Goal: Communication & Community: Connect with others

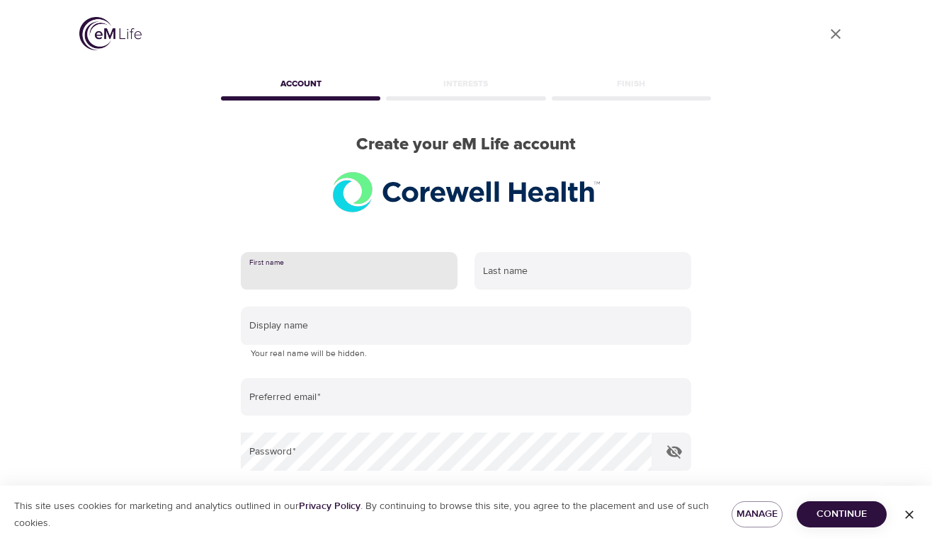
click at [290, 263] on input "text" at bounding box center [349, 271] width 217 height 38
type input "Ash"
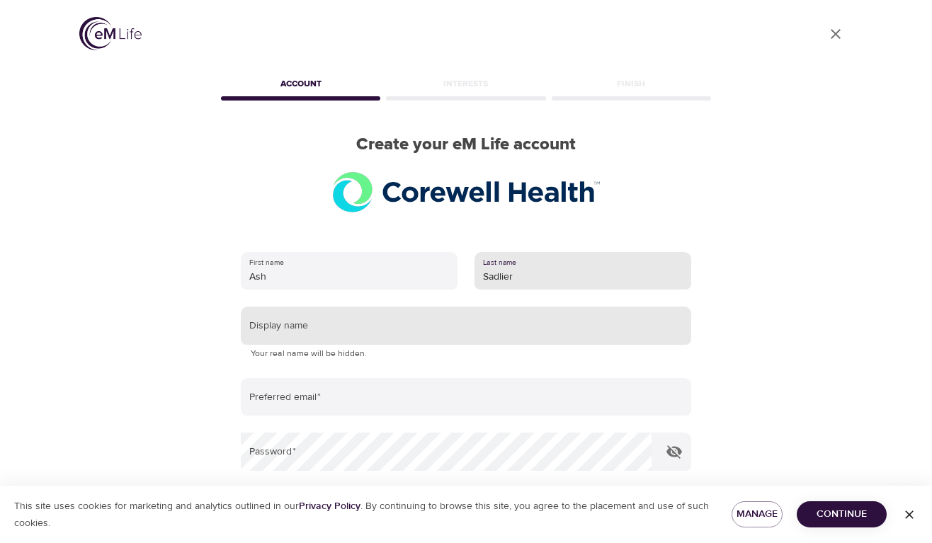
type input "Sadlier"
click at [333, 326] on input "text" at bounding box center [466, 326] width 450 height 38
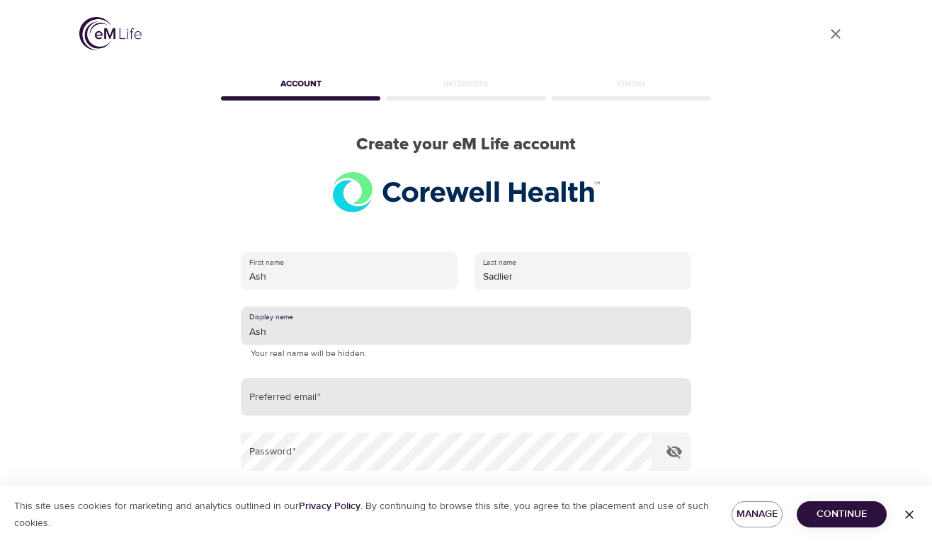
type input "Ash"
click at [307, 406] on input "email" at bounding box center [466, 397] width 450 height 38
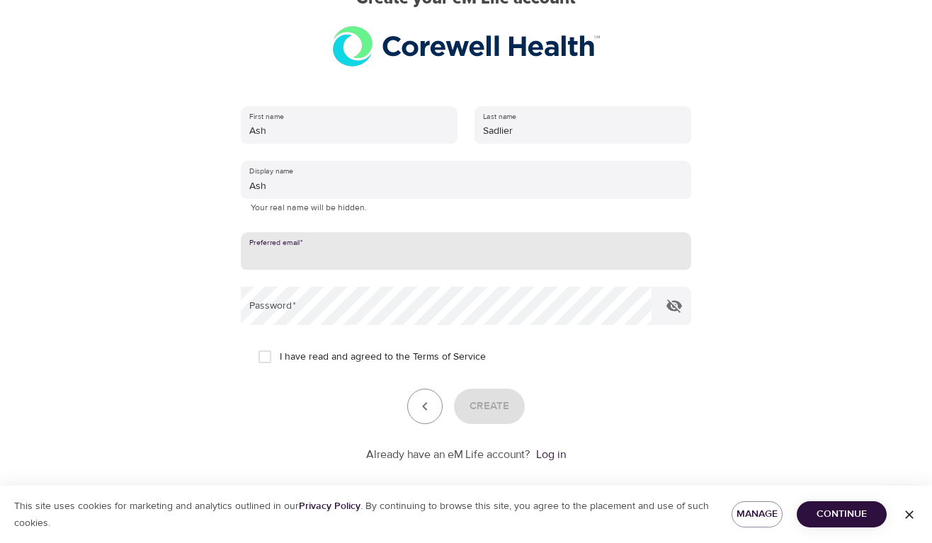
scroll to position [161, 0]
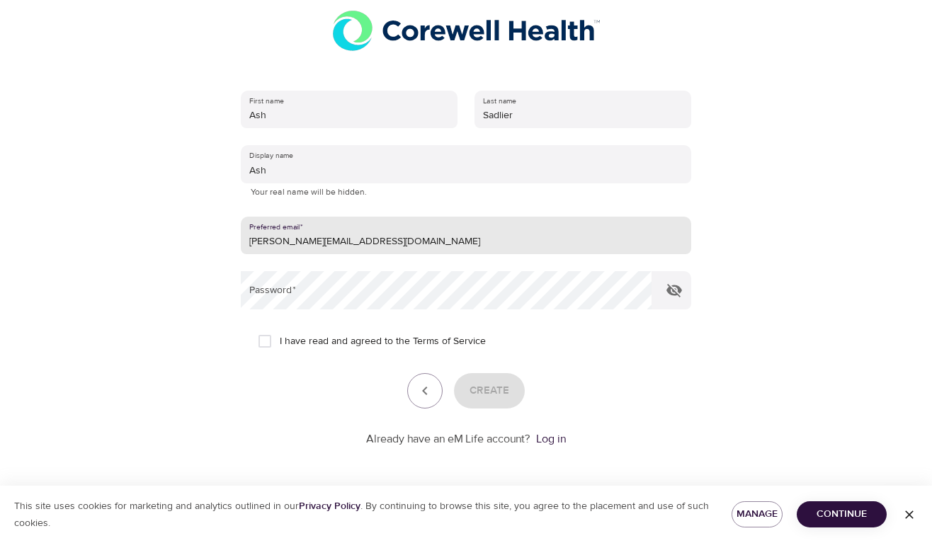
type input "[PERSON_NAME][EMAIL_ADDRESS][DOMAIN_NAME]"
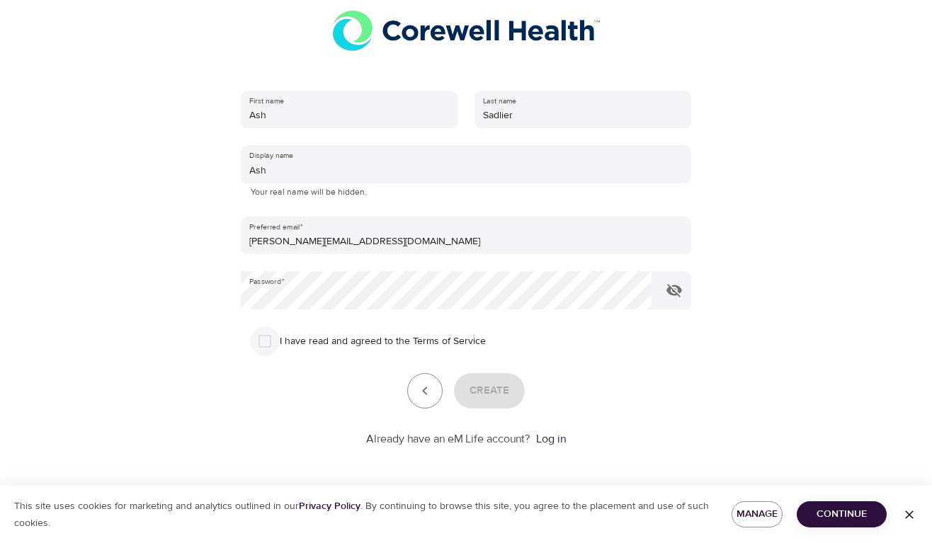
click at [268, 341] on input "I have read and agreed to the Terms of Service" at bounding box center [265, 342] width 30 height 30
checkbox input "true"
click at [503, 387] on span "Create" at bounding box center [490, 391] width 40 height 18
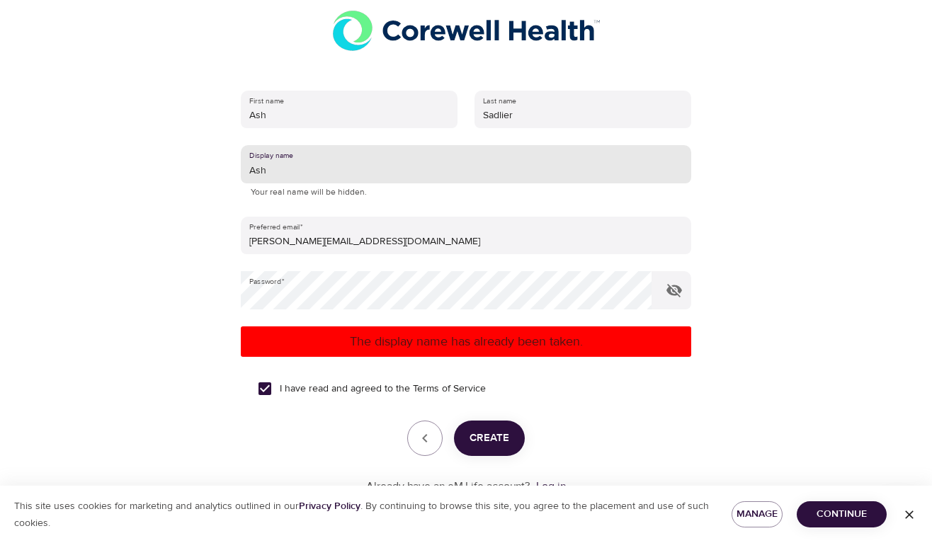
click at [310, 165] on input "Ash" at bounding box center [466, 164] width 450 height 38
type input "AshSadlier"
click at [478, 441] on span "Create" at bounding box center [490, 438] width 40 height 18
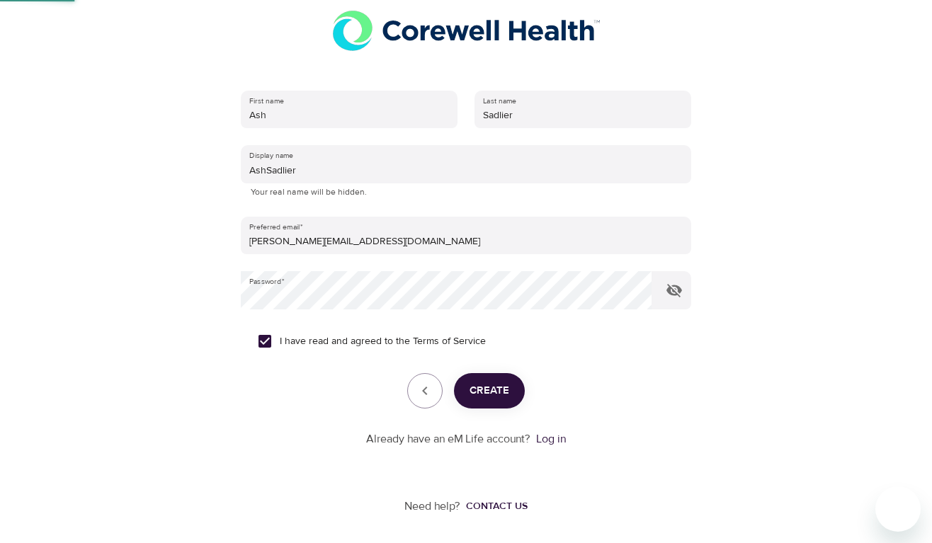
scroll to position [58, 0]
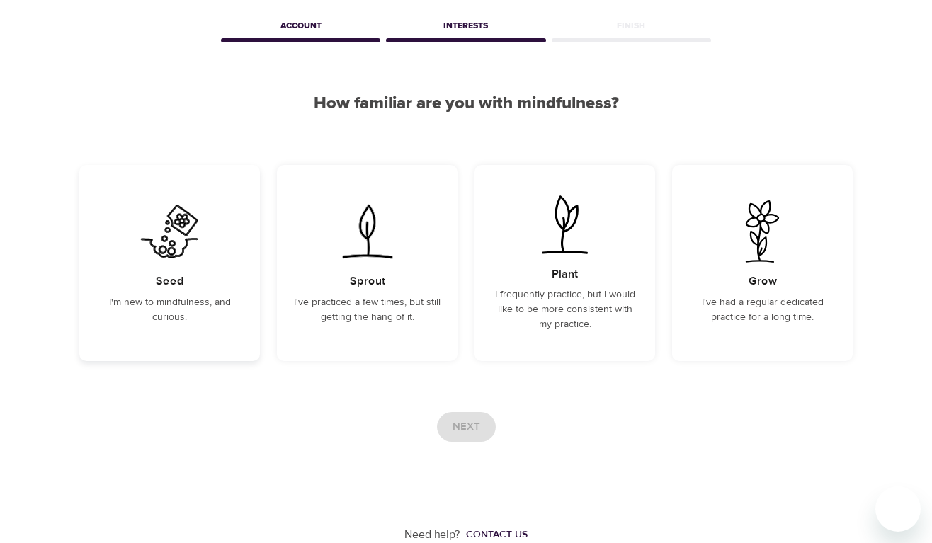
click at [215, 259] on div "Seed I'm new to mindfulness, and curious." at bounding box center [169, 263] width 181 height 196
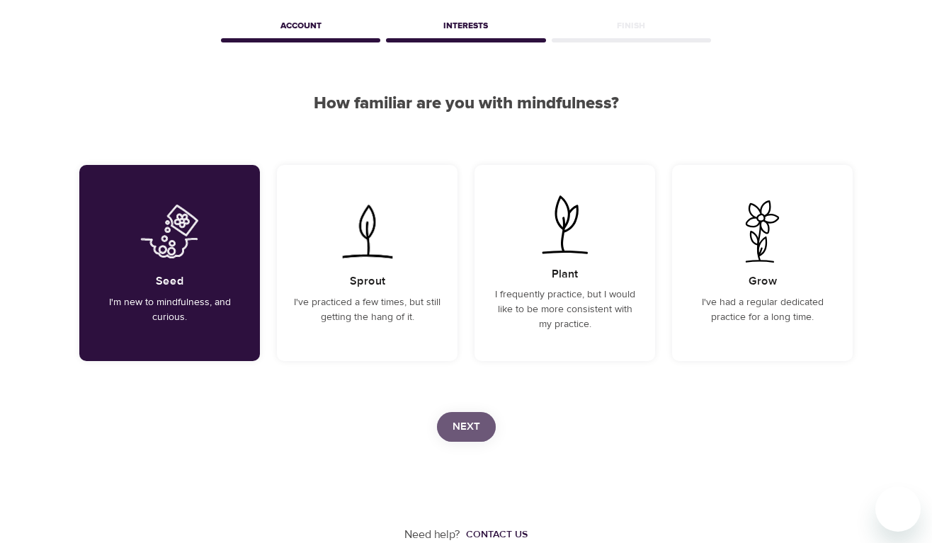
click at [461, 431] on span "Next" at bounding box center [467, 427] width 28 height 18
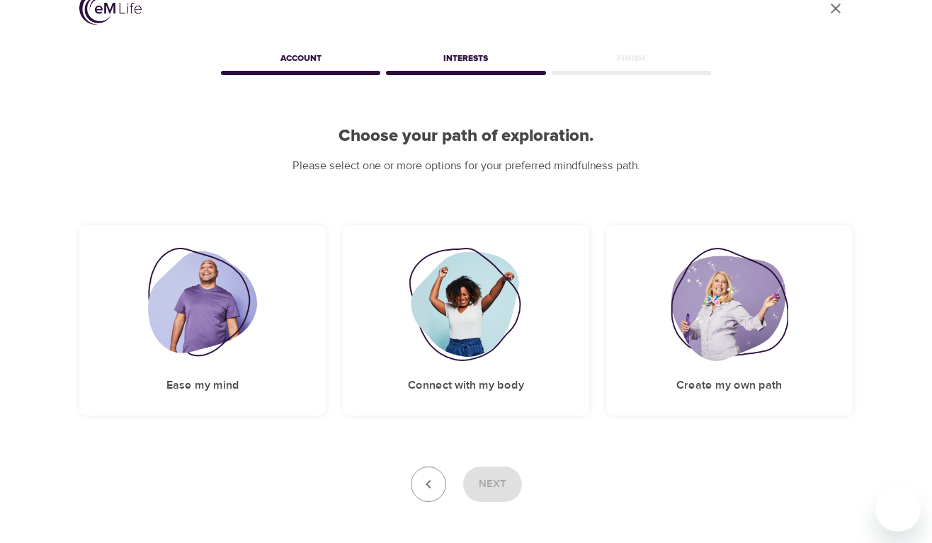
scroll to position [0, 0]
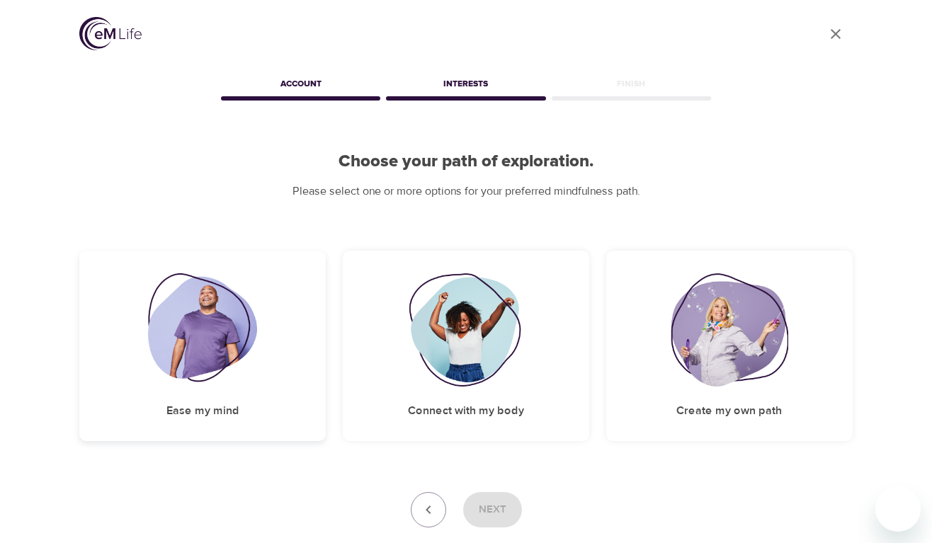
click at [280, 366] on div "Ease my mind" at bounding box center [202, 346] width 246 height 191
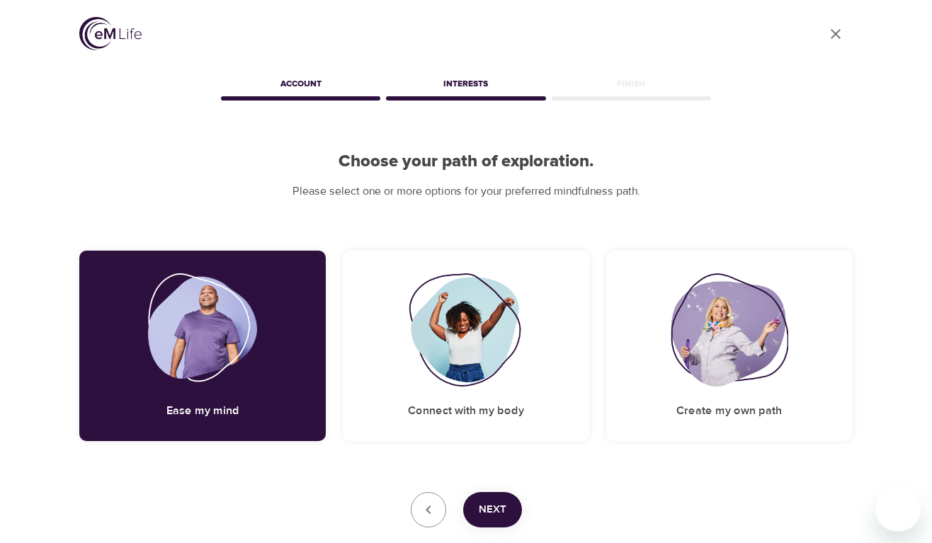
click at [513, 506] on button "Next" at bounding box center [492, 509] width 59 height 35
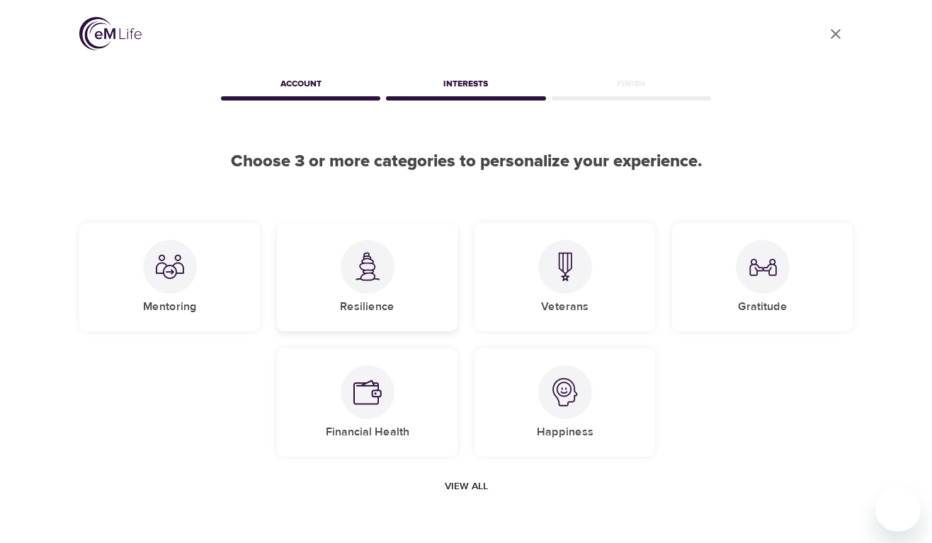
click at [392, 304] on h5 "Resilience" at bounding box center [367, 307] width 55 height 15
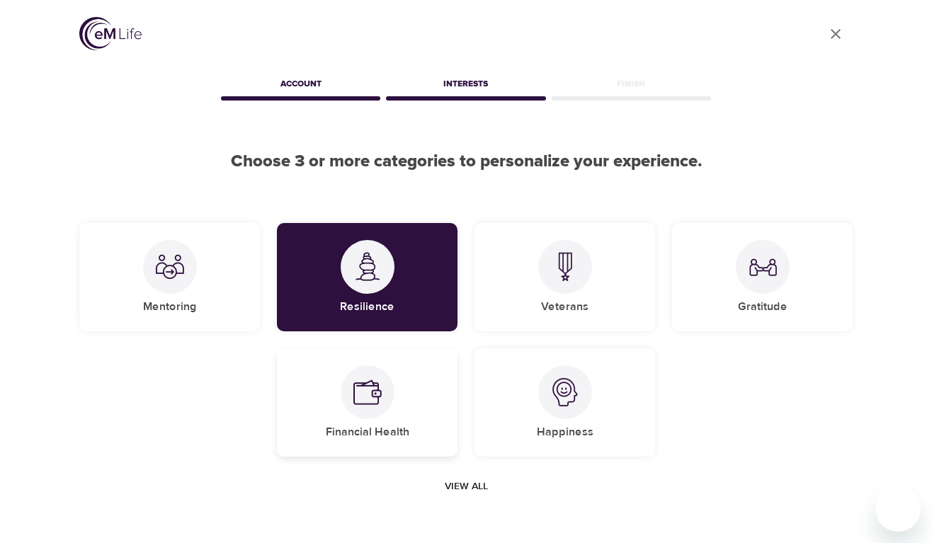
click at [368, 436] on h5 "Financial Health" at bounding box center [368, 432] width 84 height 15
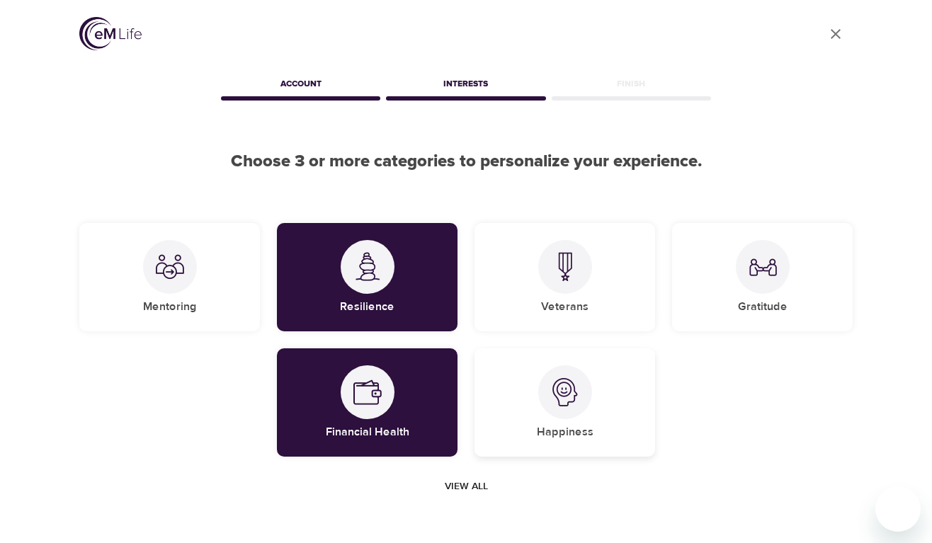
click at [601, 412] on div "Happiness" at bounding box center [565, 402] width 181 height 108
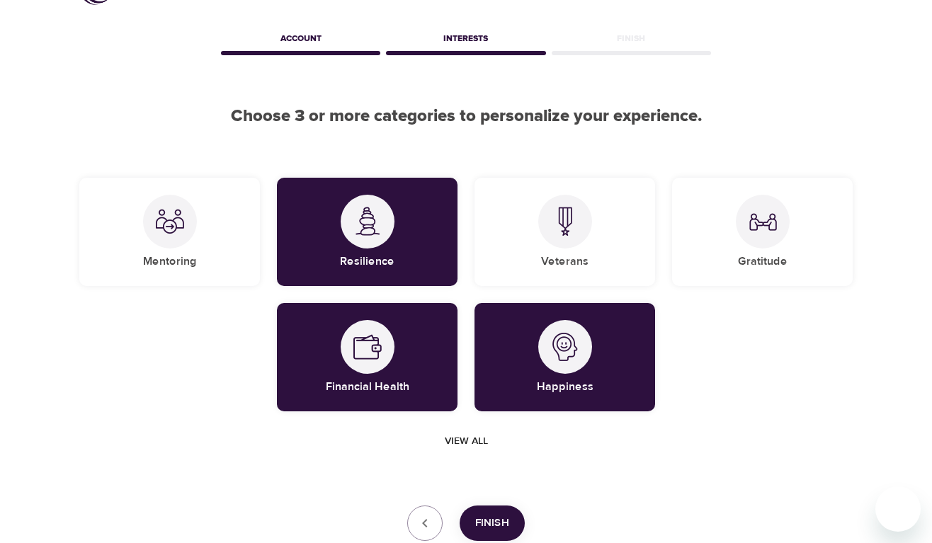
scroll to position [71, 0]
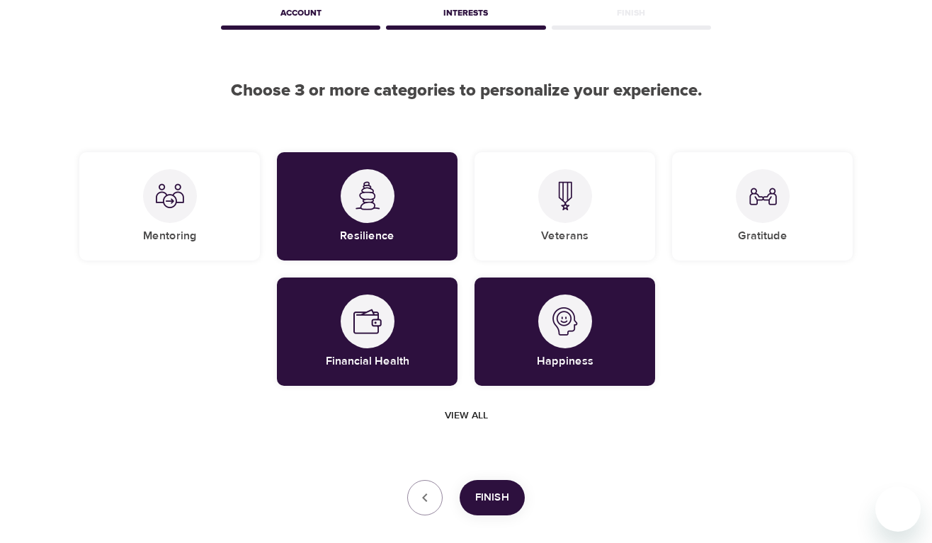
click at [501, 504] on span "Finish" at bounding box center [492, 498] width 34 height 18
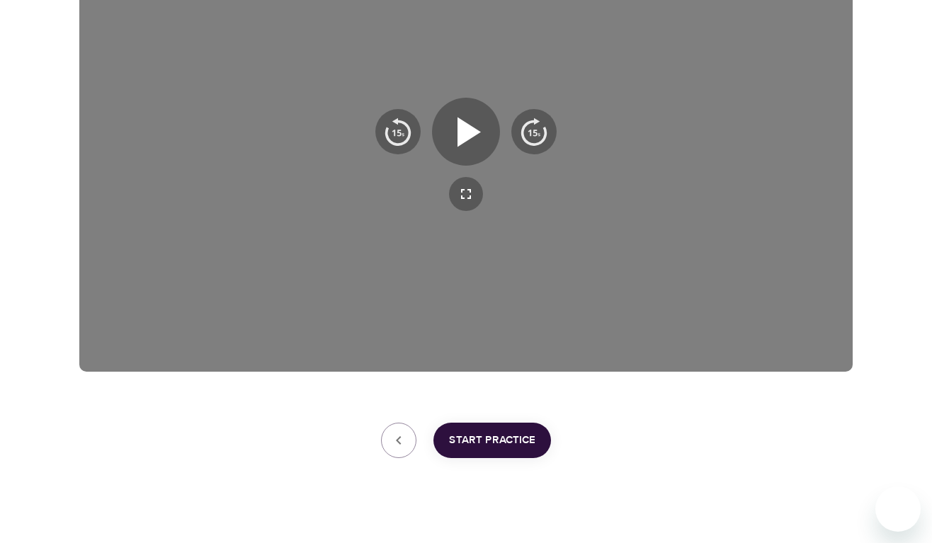
scroll to position [330, 0]
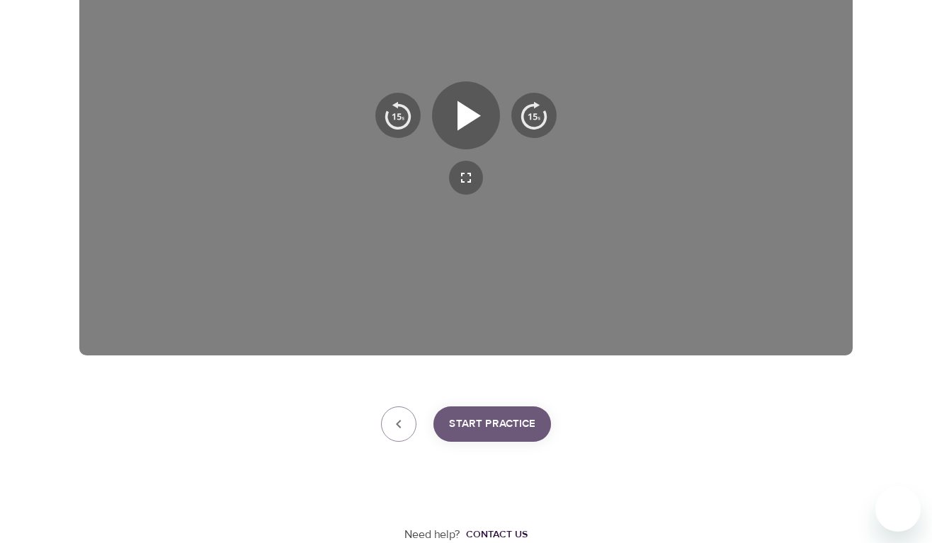
click at [489, 412] on button "Start Practice" at bounding box center [492, 424] width 118 height 35
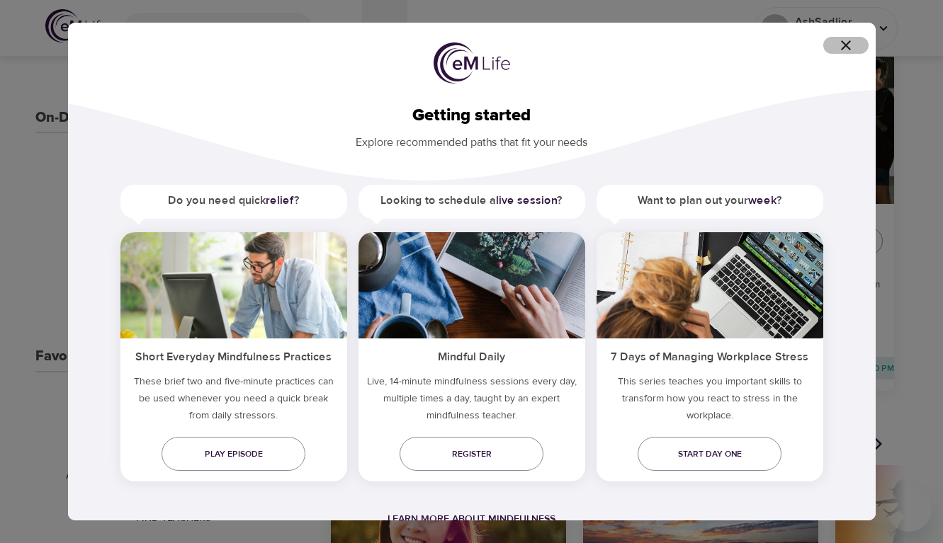
click at [842, 45] on icon "button" at bounding box center [845, 45] width 17 height 17
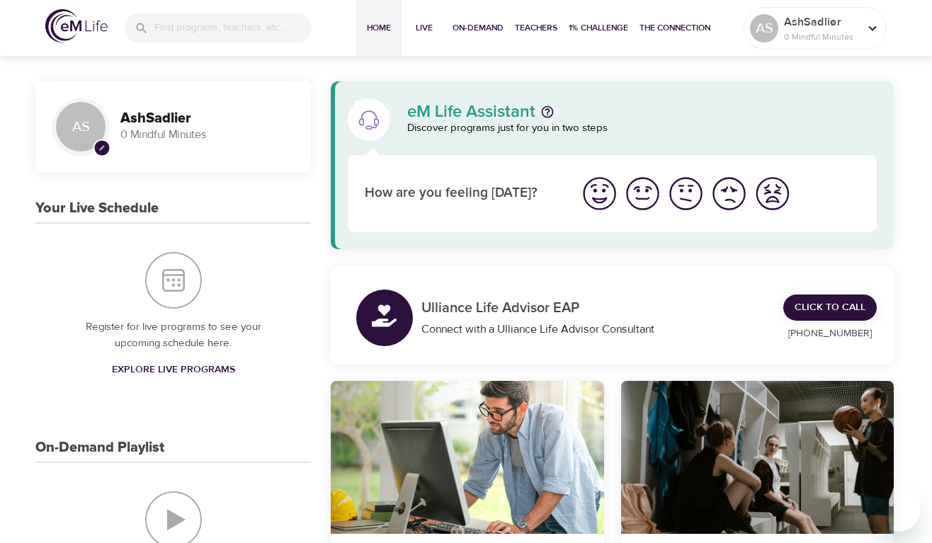
click at [638, 191] on img "I'm feeling good" at bounding box center [642, 193] width 39 height 39
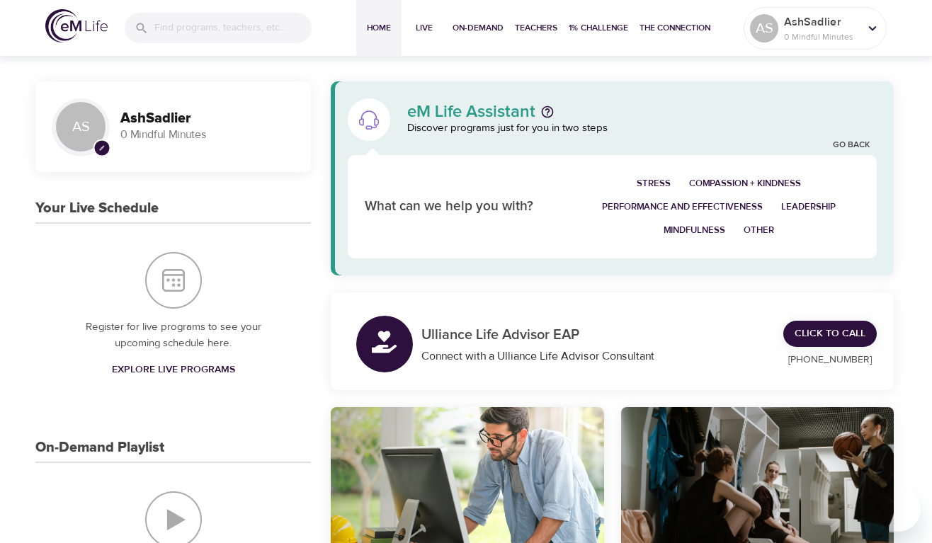
click at [704, 227] on span "Mindfulness" at bounding box center [695, 230] width 62 height 16
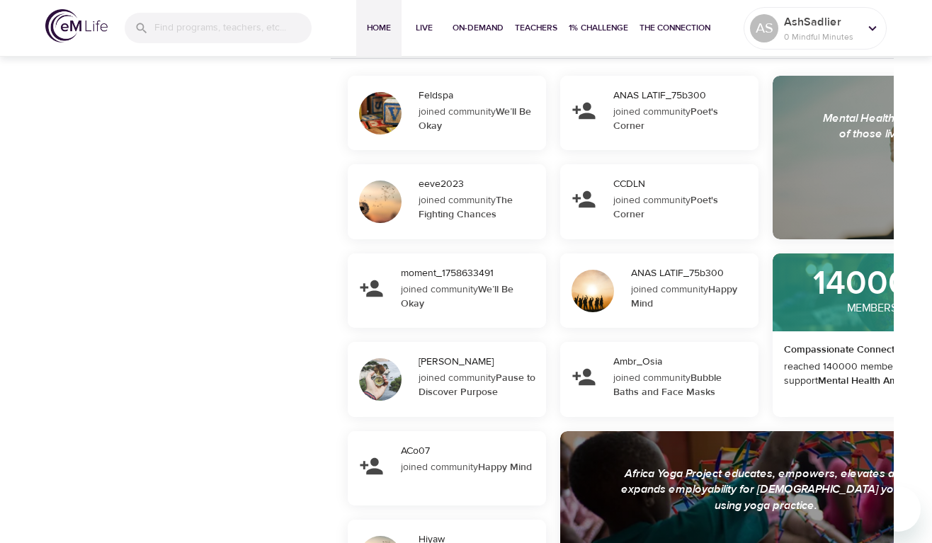
scroll to position [1487, 0]
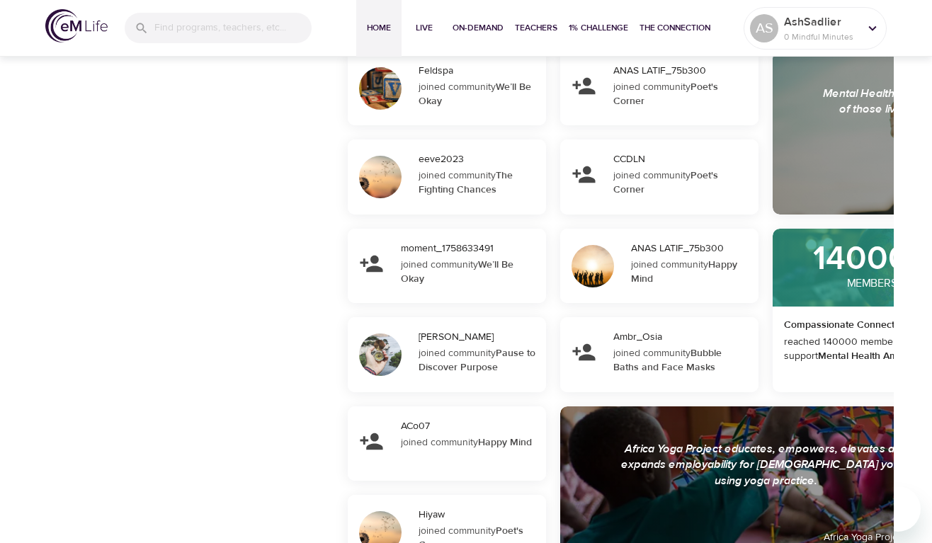
click at [472, 102] on div "joined community We’ll Be Okay" at bounding box center [478, 94] width 118 height 28
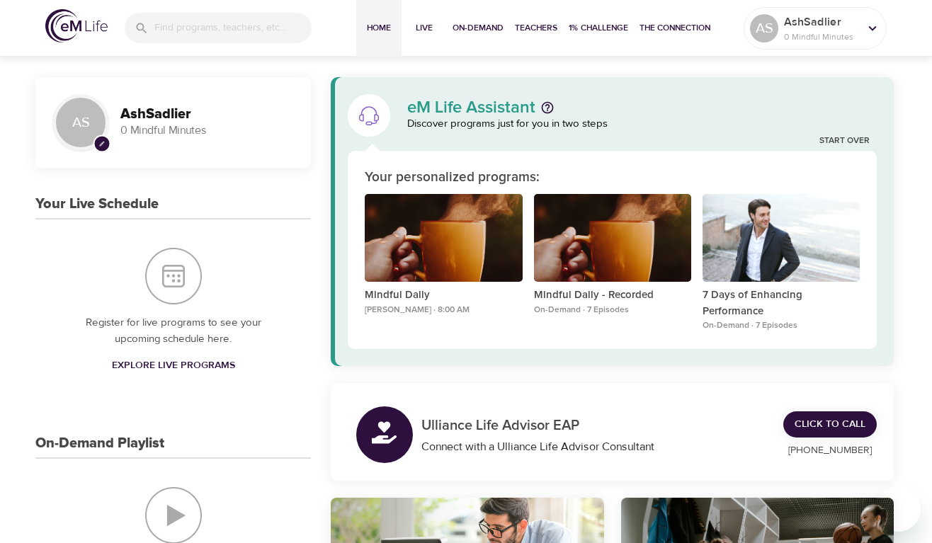
scroll to position [0, 0]
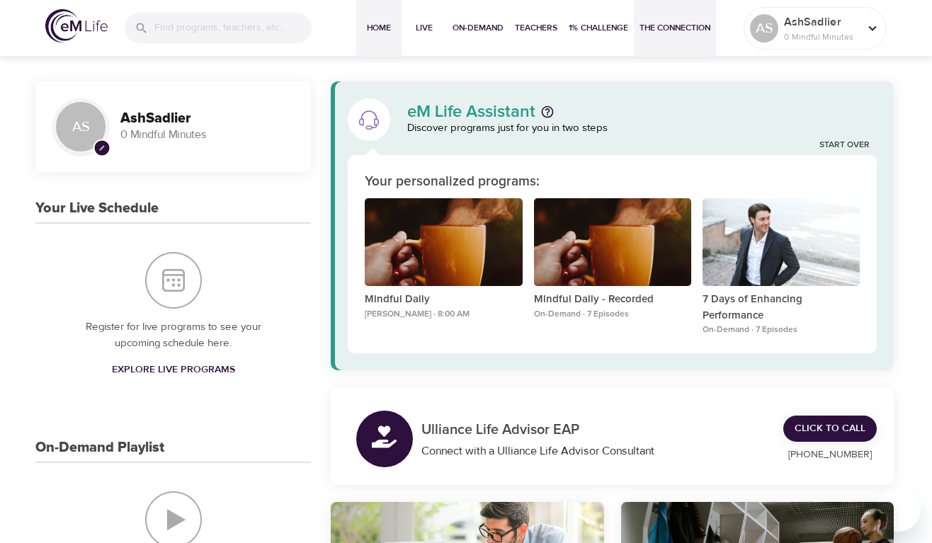
click at [674, 39] on button "The Connection" at bounding box center [675, 28] width 82 height 57
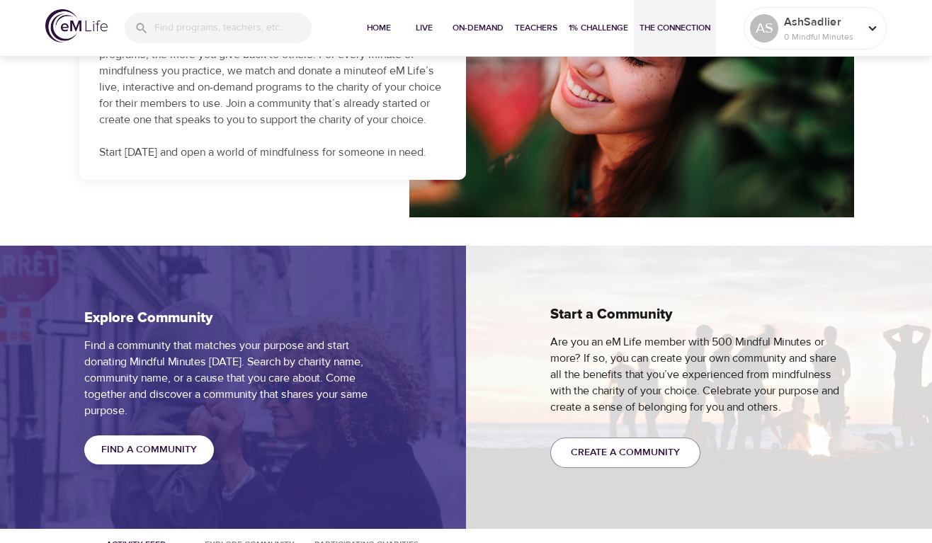
scroll to position [921, 0]
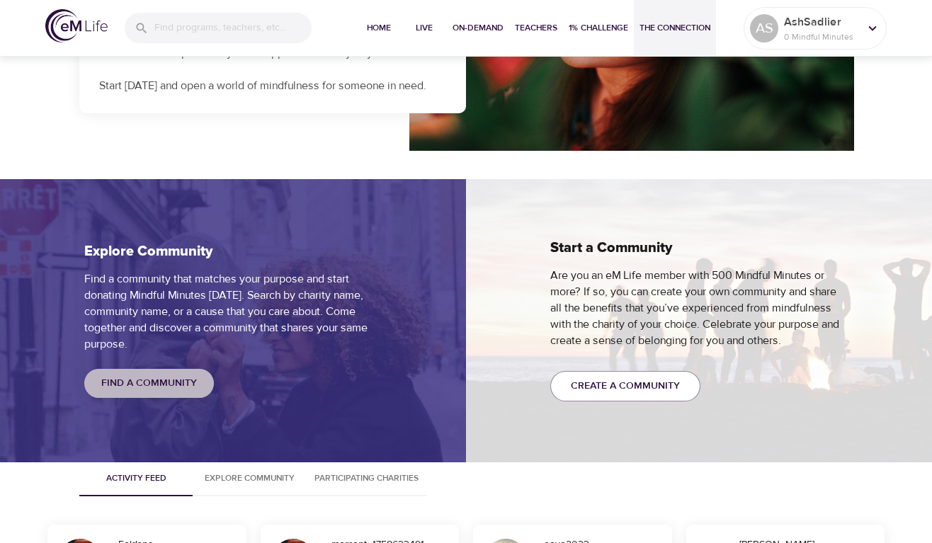
click at [170, 390] on span "Find a Community" at bounding box center [149, 384] width 96 height 18
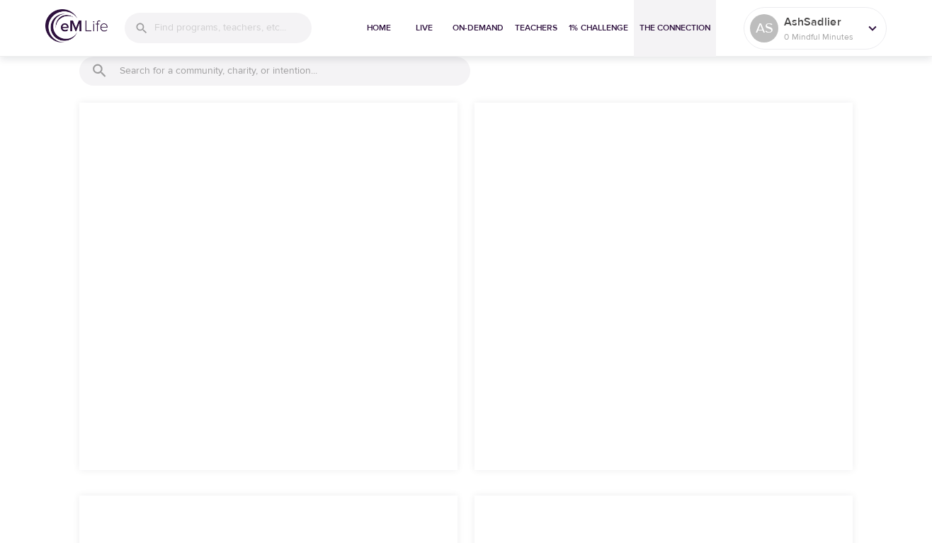
scroll to position [1383, 0]
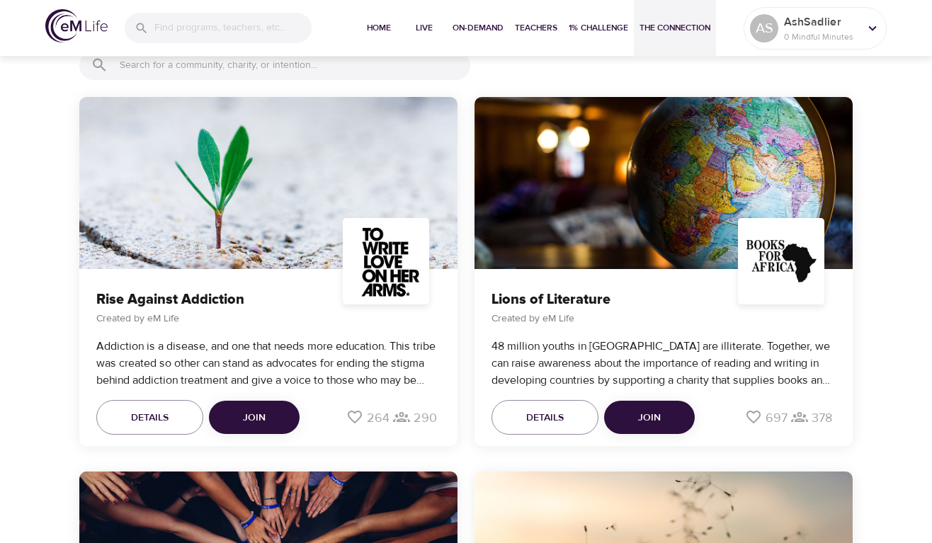
click at [247, 67] on input "text" at bounding box center [295, 65] width 351 height 21
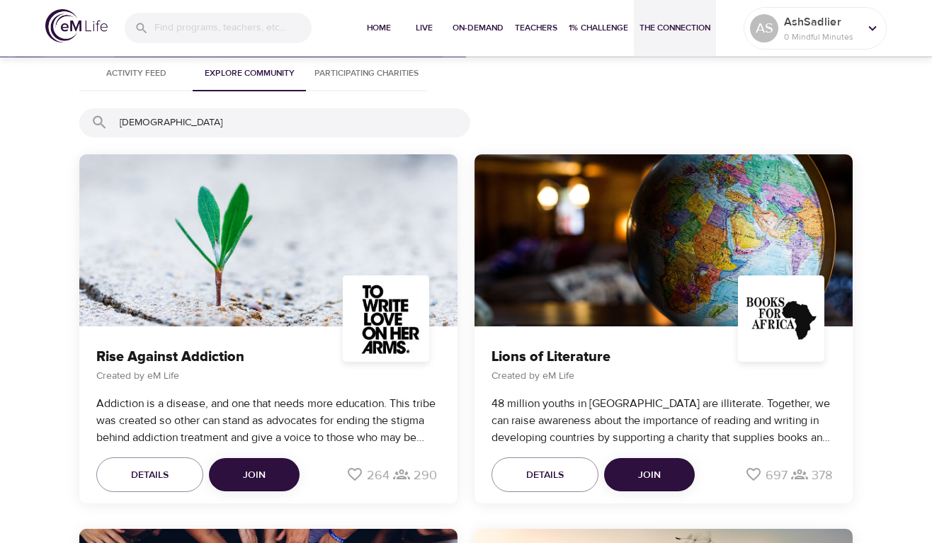
scroll to position [1313, 0]
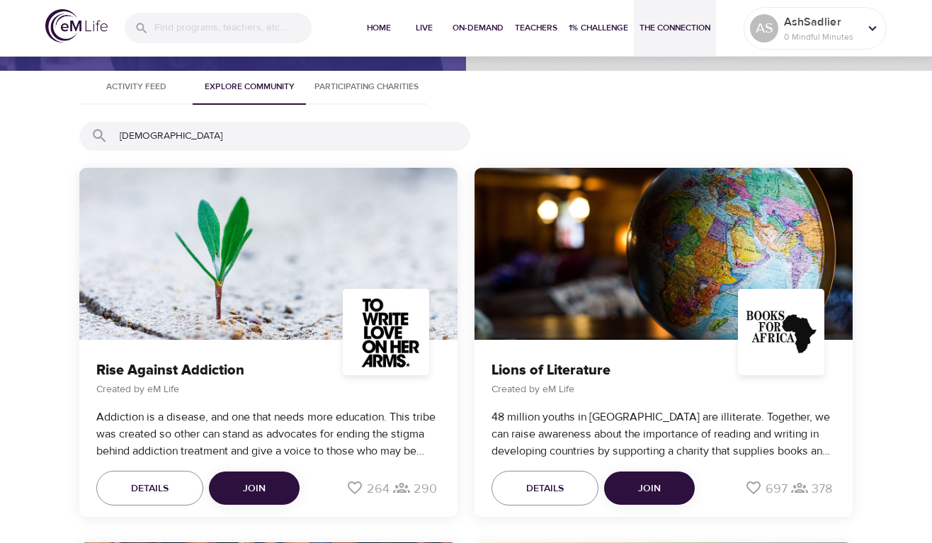
drag, startPoint x: 148, startPoint y: 138, endPoint x: 78, endPoint y: 130, distance: 70.6
click at [78, 130] on div "[DEMOGRAPHIC_DATA]" at bounding box center [465, 136] width 807 height 29
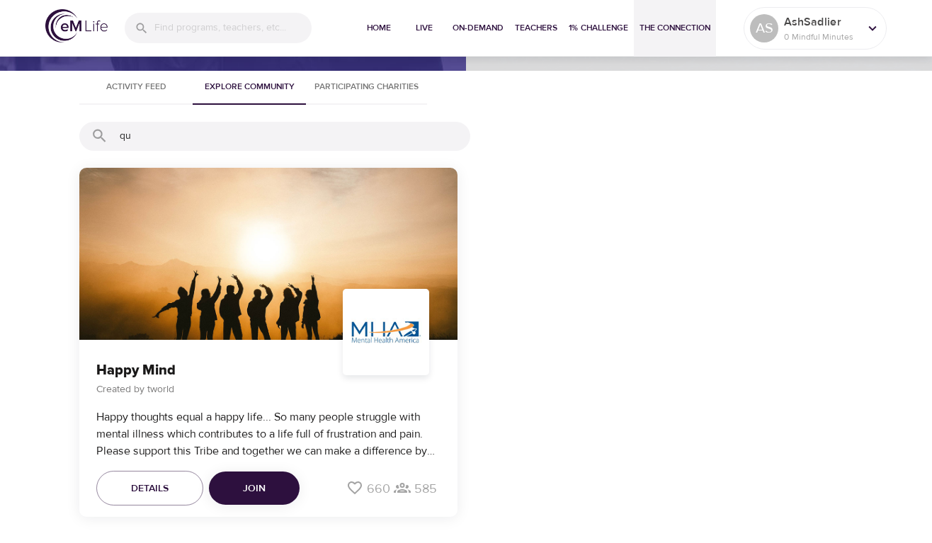
type input "q"
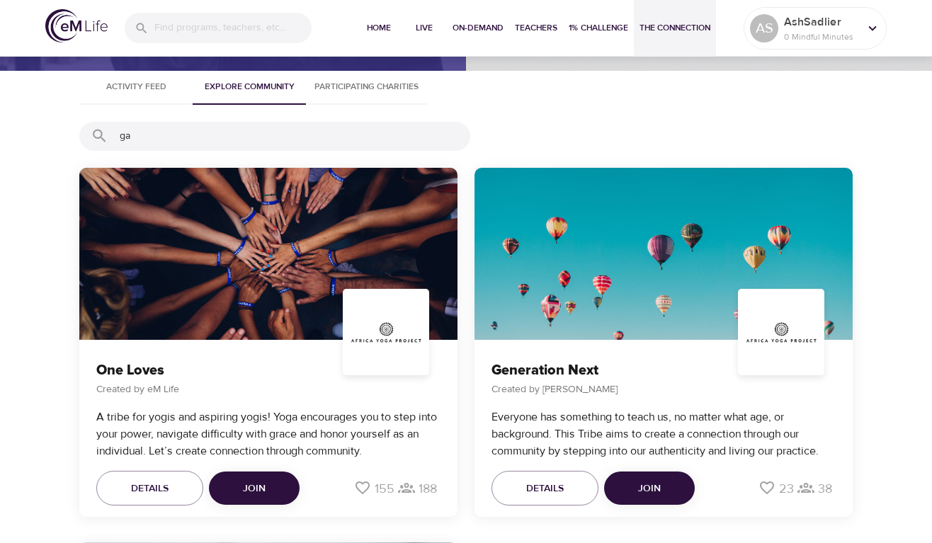
type input "g"
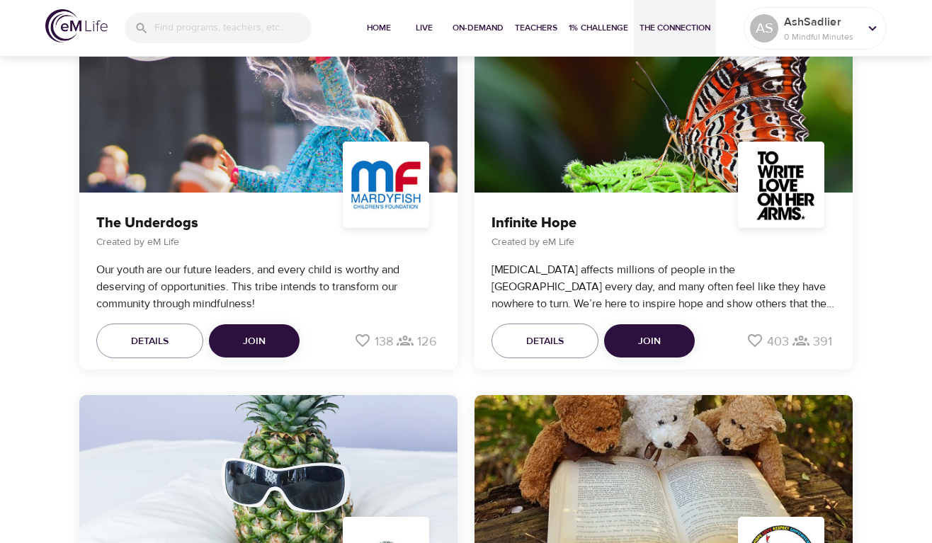
scroll to position [2233, 0]
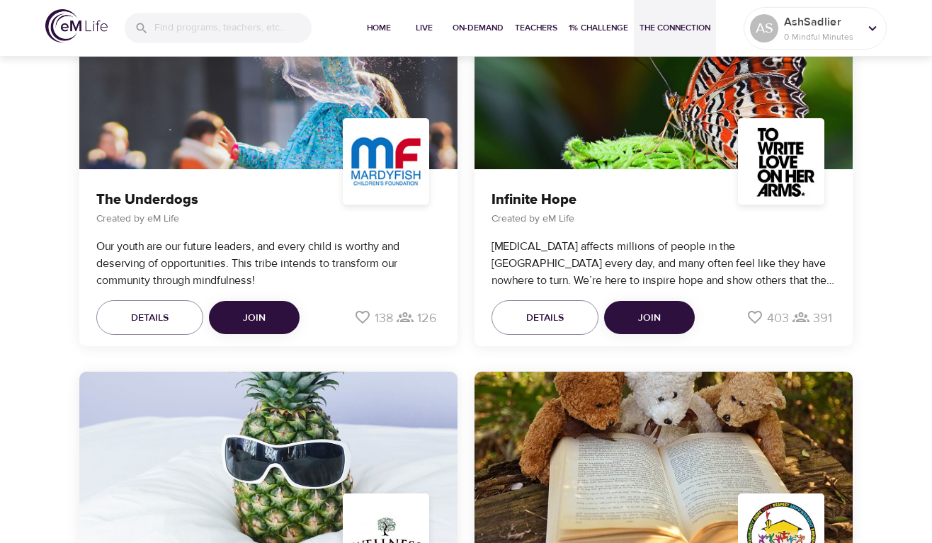
click at [674, 317] on button "Join" at bounding box center [649, 318] width 91 height 34
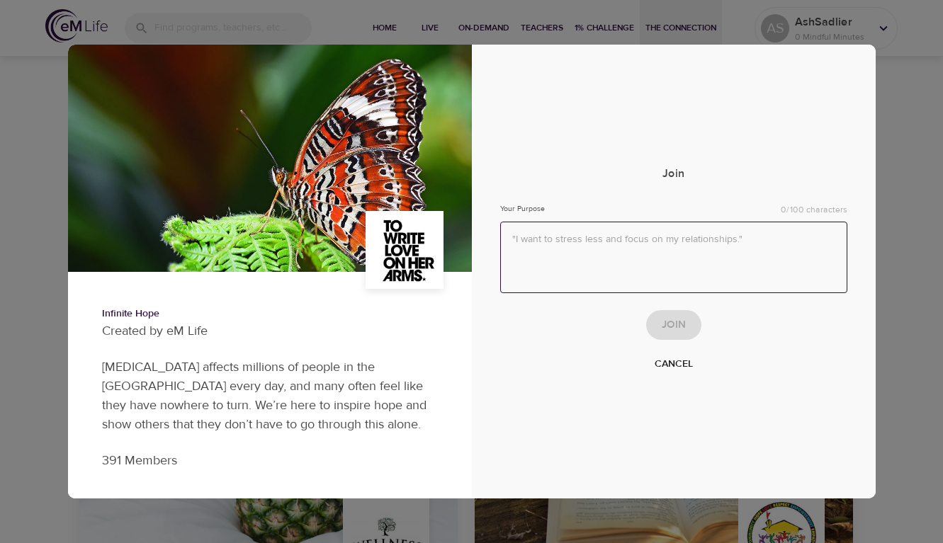
click at [633, 249] on textarea at bounding box center [673, 258] width 347 height 72
click at [599, 245] on textarea at bounding box center [673, 258] width 347 height 72
type textarea "I want to focus on relationships."
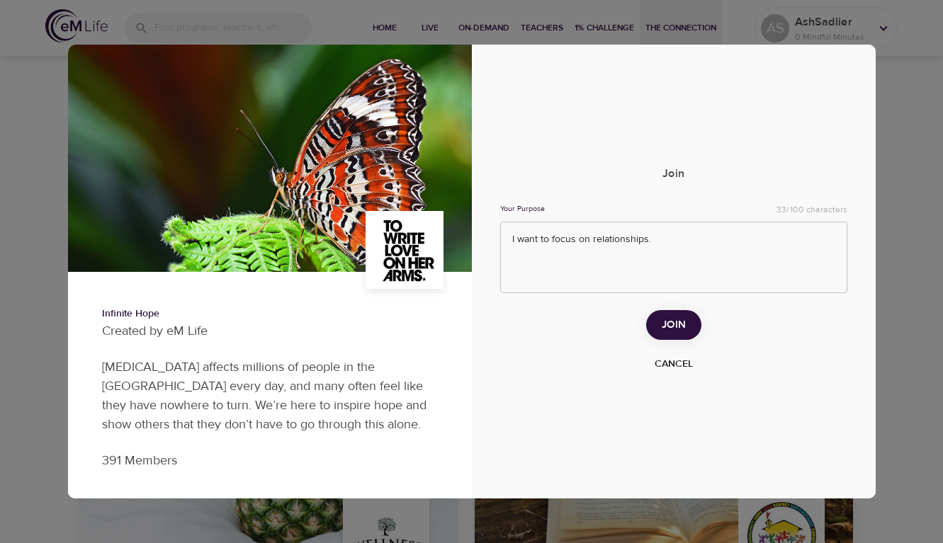
click at [664, 329] on span "Join" at bounding box center [674, 325] width 24 height 18
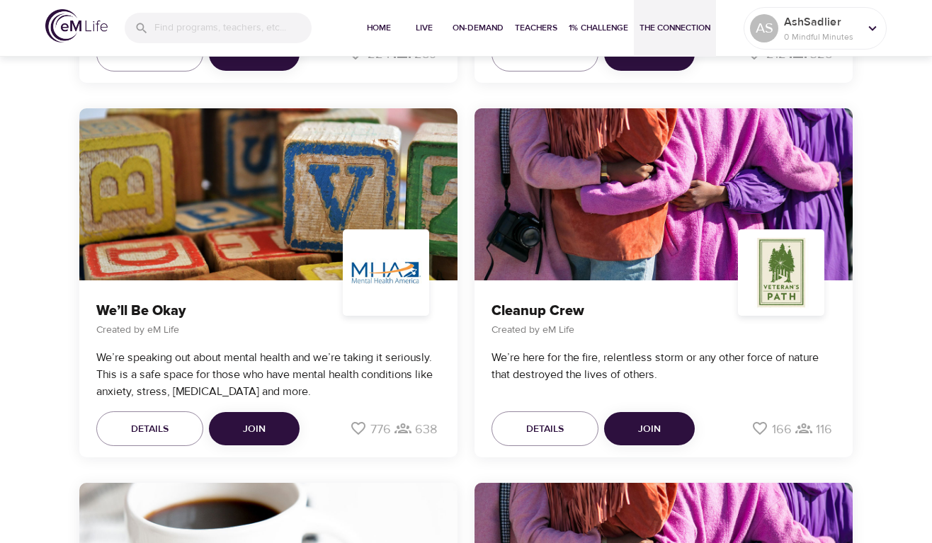
scroll to position [1864, 0]
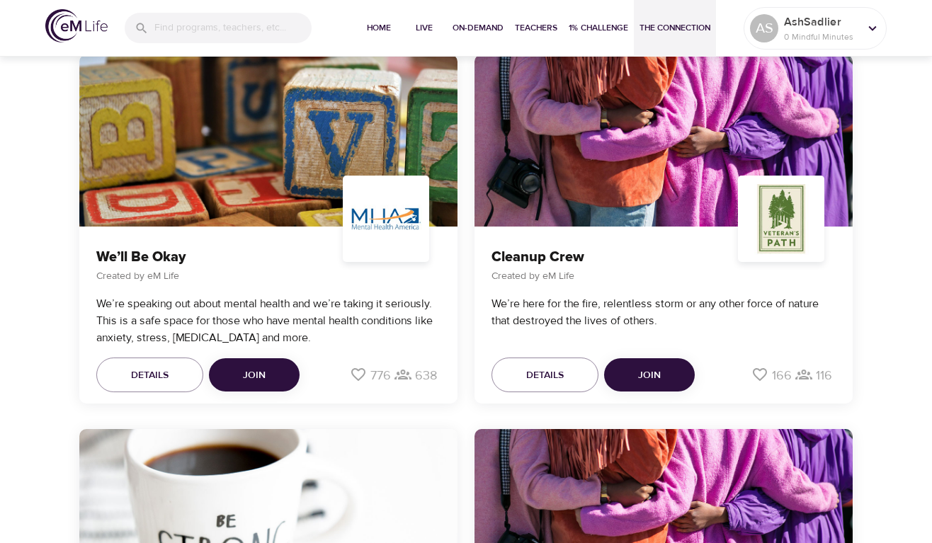
click at [253, 367] on span "Join" at bounding box center [254, 376] width 23 height 18
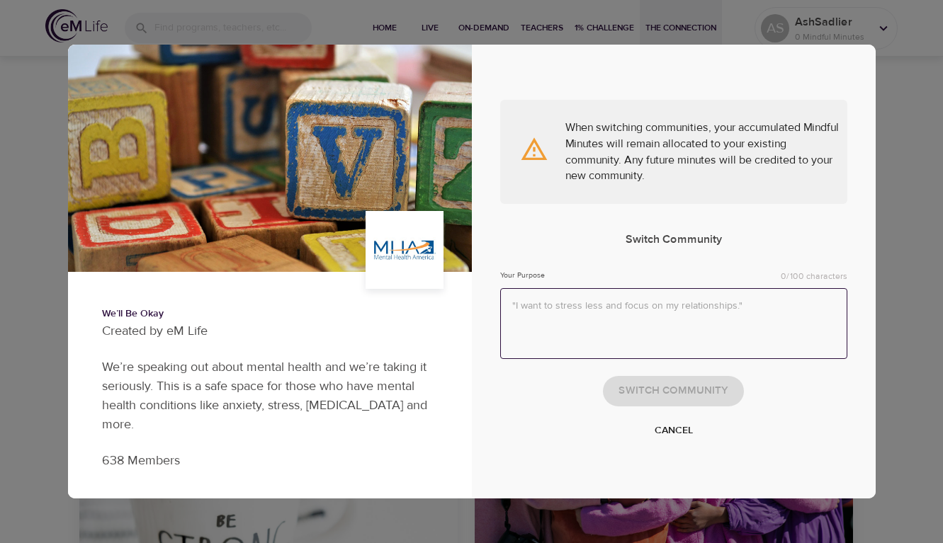
click at [613, 337] on textarea at bounding box center [673, 324] width 347 height 72
click at [660, 434] on span "Cancel" at bounding box center [673, 431] width 38 height 18
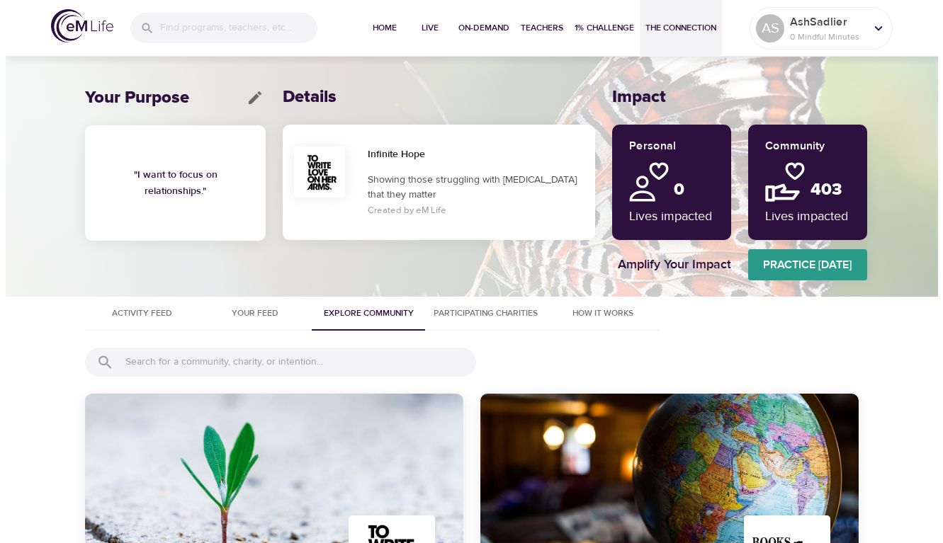
scroll to position [0, 0]
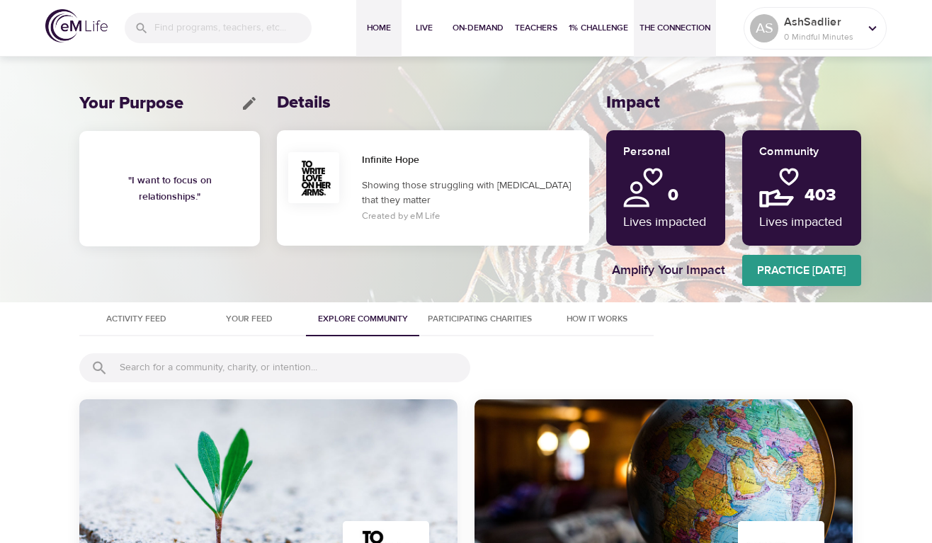
click at [381, 31] on span "Home" at bounding box center [379, 28] width 34 height 15
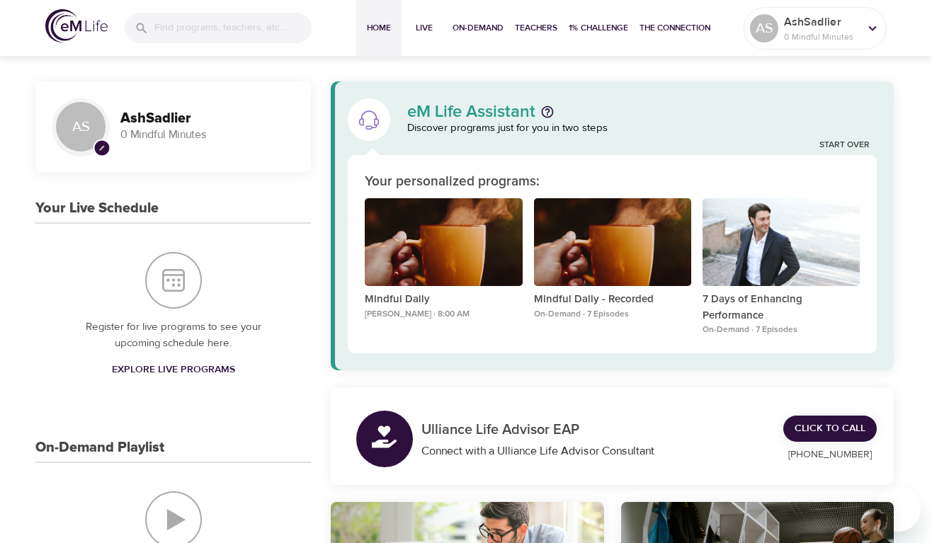
click at [101, 151] on icon "pencil" at bounding box center [102, 148] width 6 height 6
click at [870, 28] on icon at bounding box center [873, 29] width 16 height 16
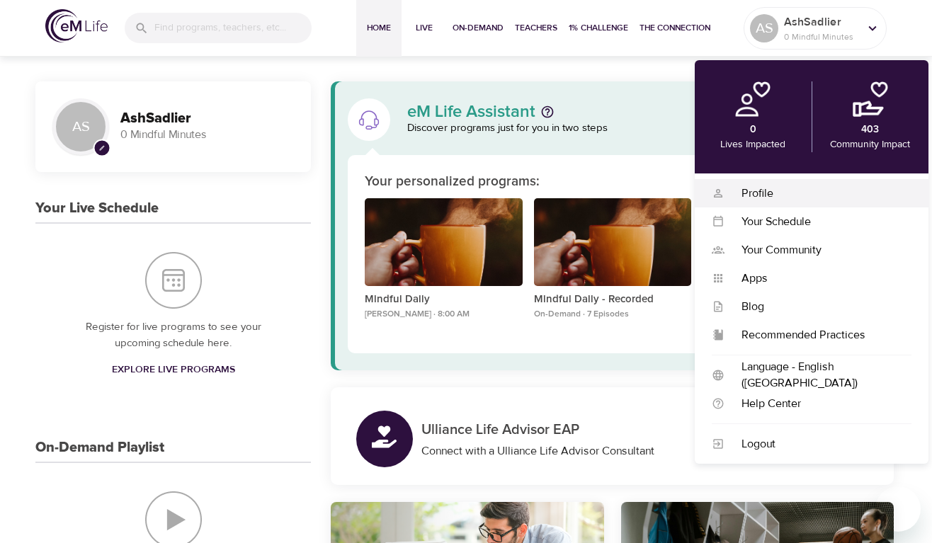
click at [766, 193] on div "Profile" at bounding box center [818, 194] width 187 height 16
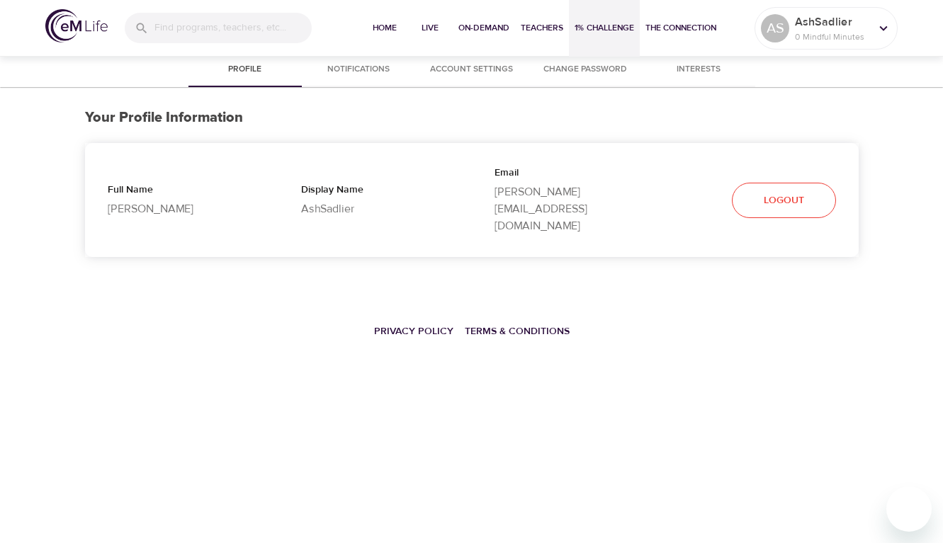
click at [616, 31] on span "1% Challenge" at bounding box center [603, 28] width 59 height 15
